Goal: Task Accomplishment & Management: Complete application form

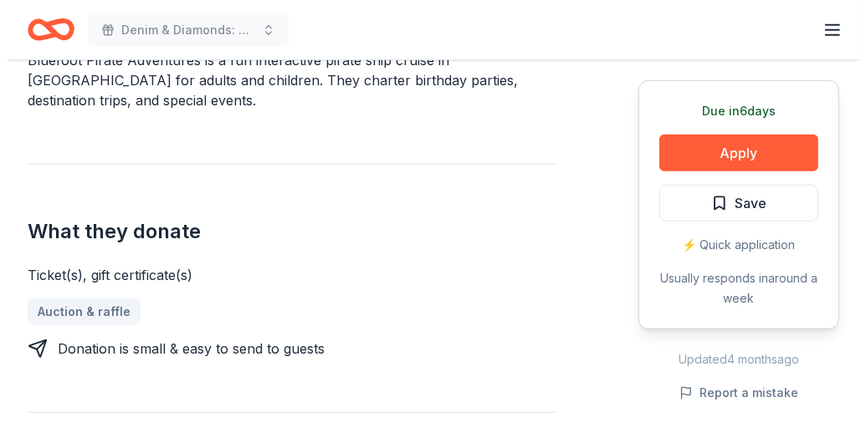
scroll to position [522, 0]
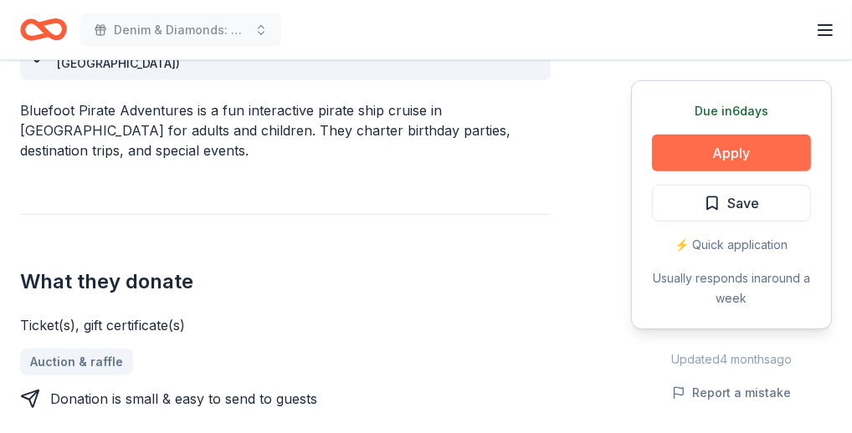
click at [714, 152] on button "Apply" at bounding box center [731, 153] width 159 height 37
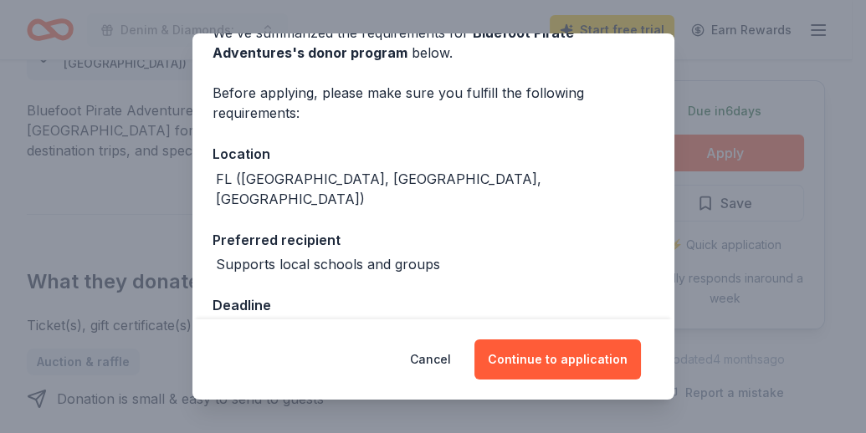
scroll to position [115, 0]
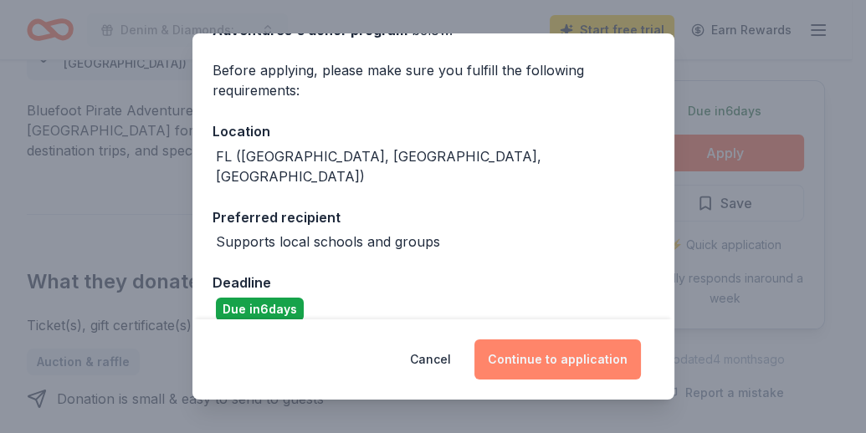
click at [536, 353] on button "Continue to application" at bounding box center [557, 360] width 167 height 40
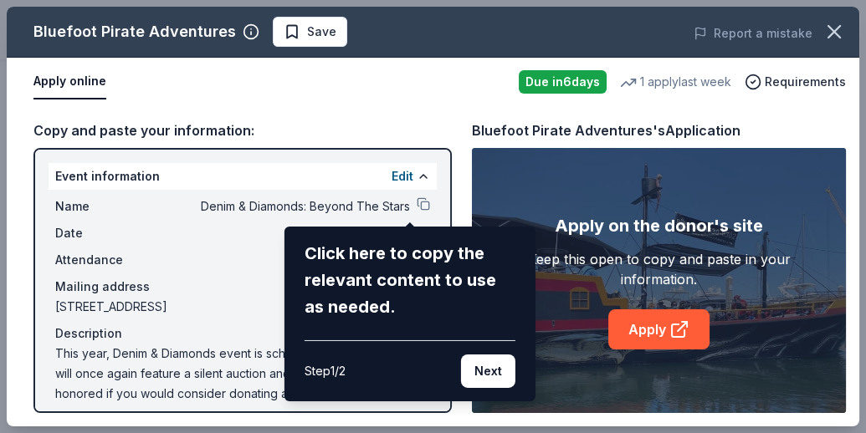
click at [648, 324] on div "Bluefoot Pirate Adventures Save Report a mistake Apply online Due [DATE] 1 appl…" at bounding box center [433, 217] width 853 height 420
click at [407, 199] on div "Bluefoot Pirate Adventures Save Report a mistake Apply online Due [DATE] 1 appl…" at bounding box center [433, 217] width 853 height 420
click at [412, 201] on div "Bluefoot Pirate Adventures Save Report a mistake Apply online Due [DATE] 1 appl…" at bounding box center [433, 217] width 853 height 420
